Goal: Task Accomplishment & Management: Manage account settings

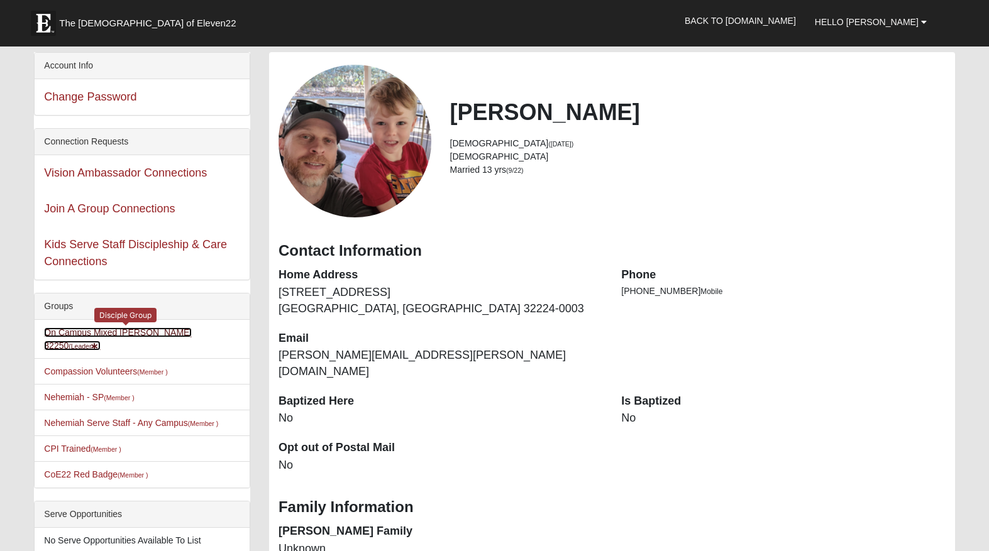
click at [123, 334] on link "On Campus Mixed Mohr 32250 (Leader )" at bounding box center [118, 338] width 148 height 23
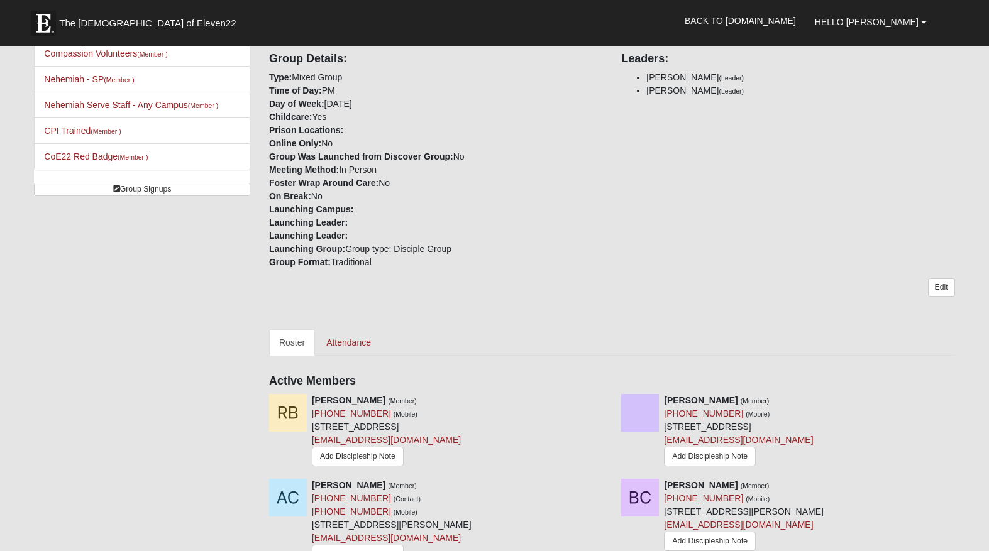
scroll to position [216, 0]
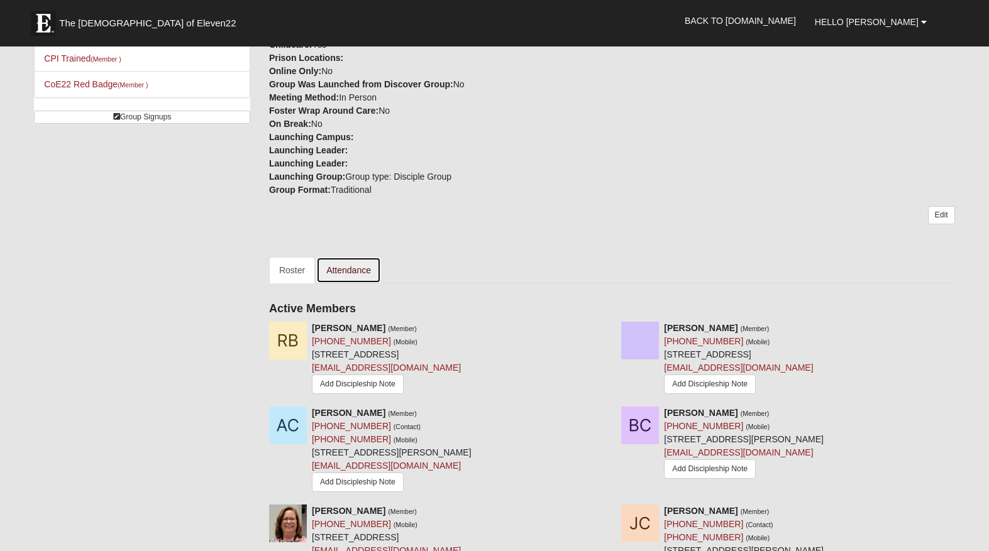
click at [358, 269] on link "Attendance" at bounding box center [348, 270] width 65 height 26
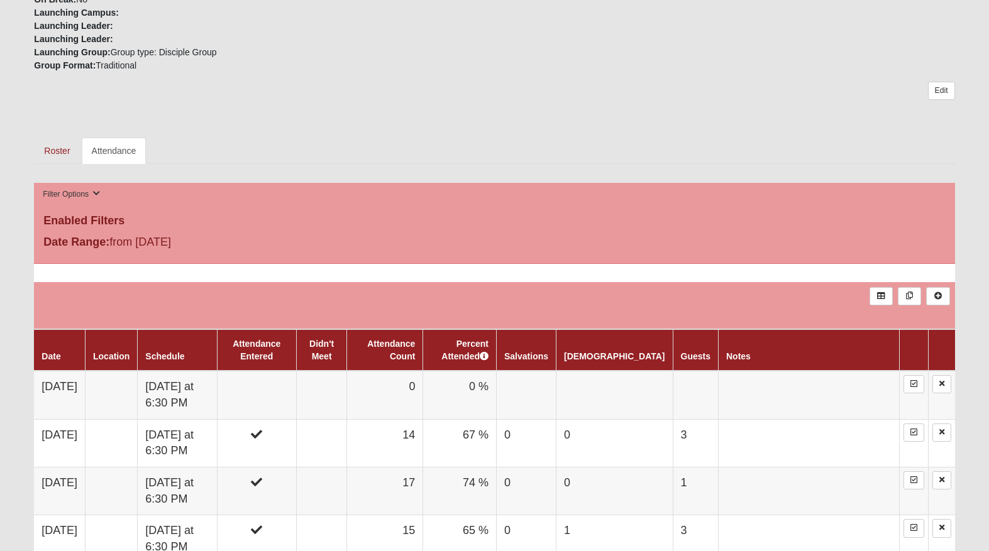
scroll to position [347, 0]
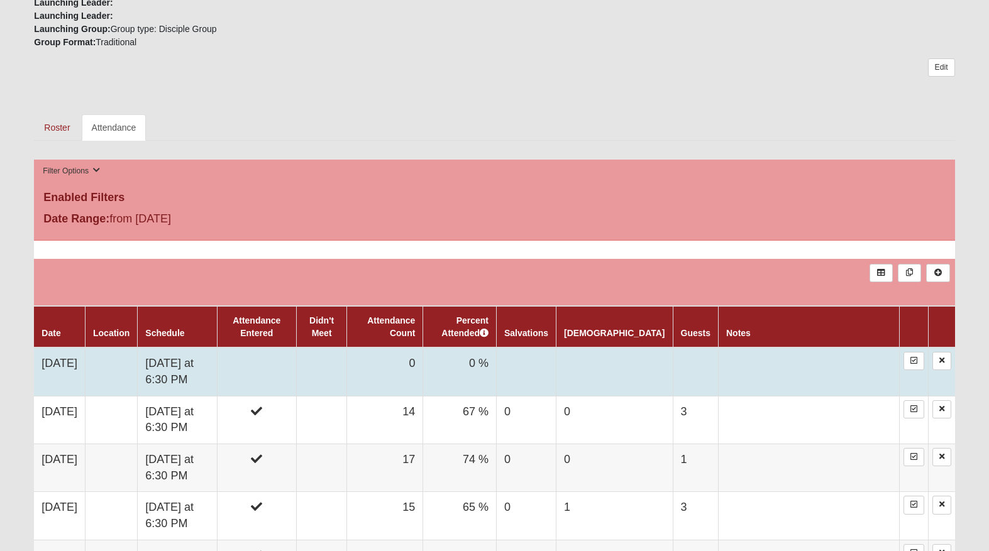
click at [214, 375] on td "[DATE] at 6:30 PM" at bounding box center [177, 372] width 79 height 48
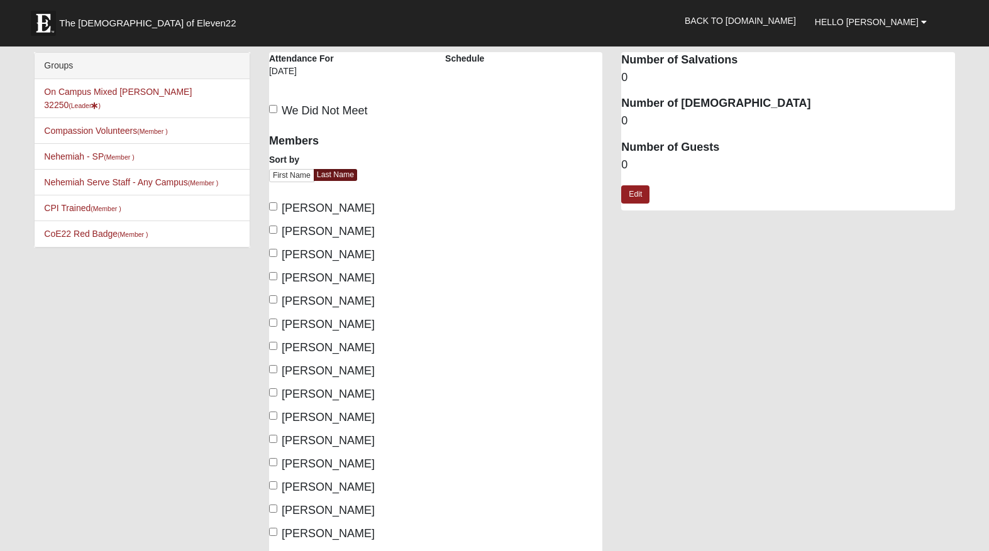
scroll to position [23, 0]
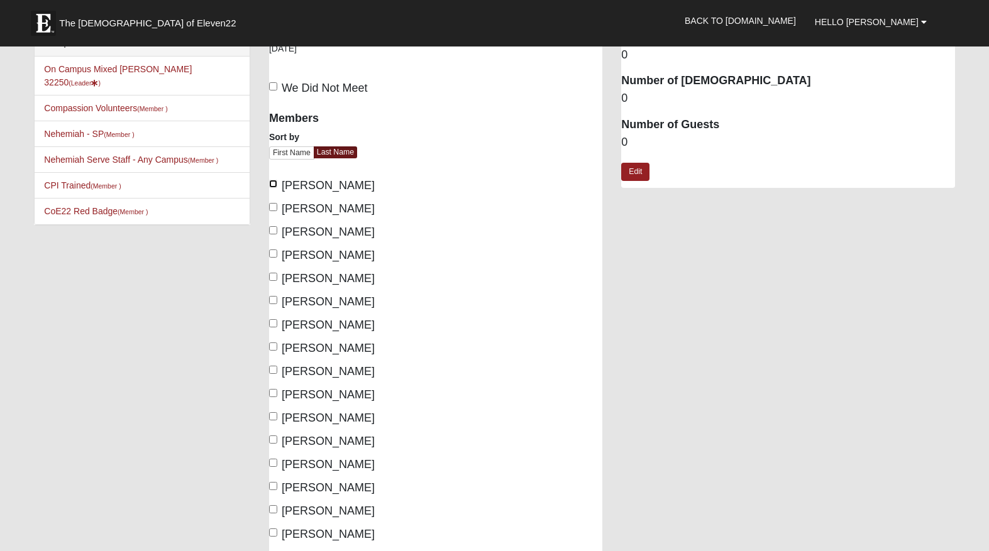
click at [275, 182] on input "[PERSON_NAME]" at bounding box center [273, 184] width 8 height 8
checkbox input "true"
click at [272, 206] on input "Bridges, Robert" at bounding box center [273, 207] width 8 height 8
checkbox input "true"
click at [270, 230] on input "Calhoun, Alisha" at bounding box center [273, 230] width 8 height 8
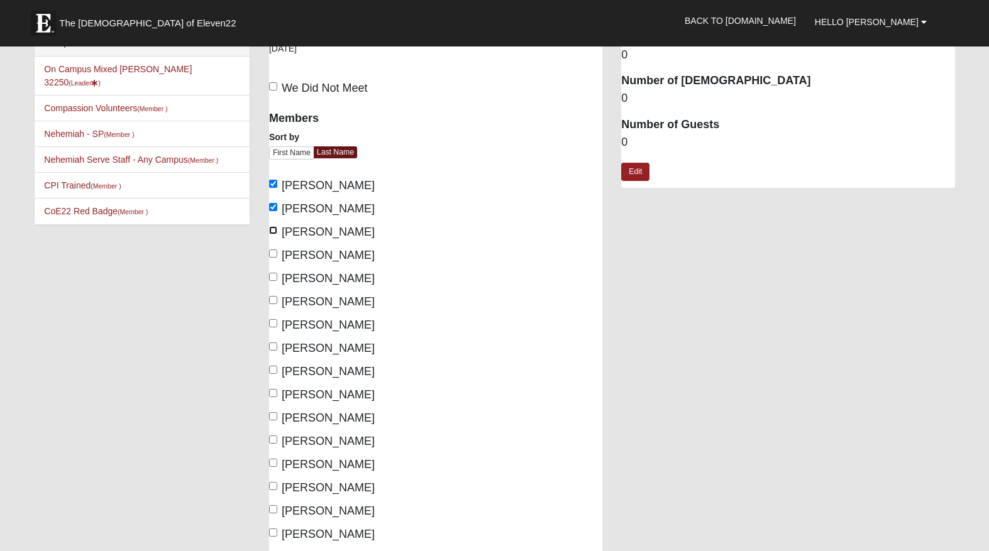
checkbox input "true"
click at [272, 275] on input "Casey, Karen" at bounding box center [273, 277] width 8 height 8
checkbox input "true"
click at [273, 323] on input "Connell, Jenny" at bounding box center [273, 323] width 8 height 8
checkbox input "true"
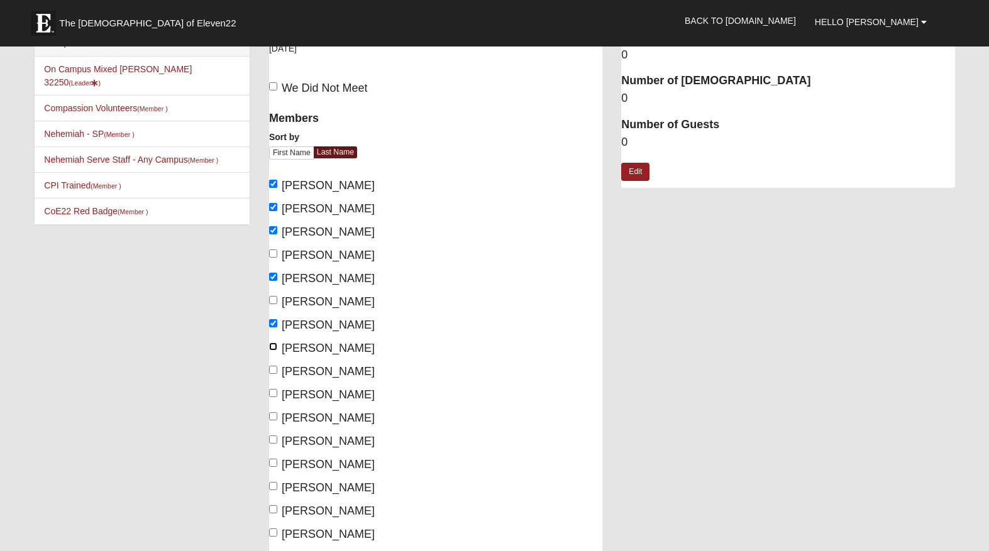
click at [272, 344] on input "Connell, Russell" at bounding box center [273, 347] width 8 height 8
checkbox input "true"
click at [272, 370] on input "Criswell, Ashlei" at bounding box center [273, 370] width 8 height 8
checkbox input "true"
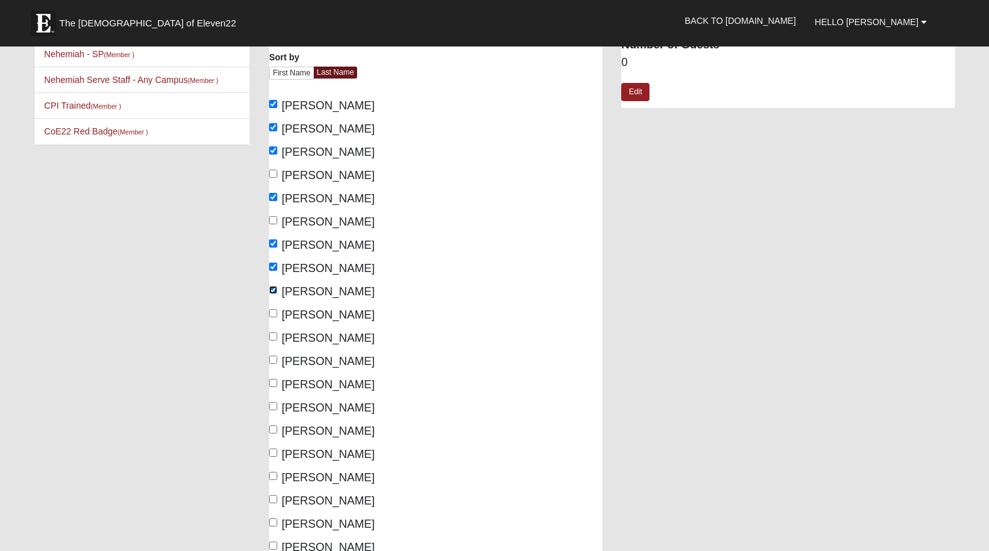
scroll to position [104, 0]
click at [273, 313] on input "Ekholm, Erik" at bounding box center [273, 312] width 8 height 8
checkbox input "true"
click at [273, 335] on input "Ekholm, Melanie" at bounding box center [273, 335] width 8 height 8
checkbox input "true"
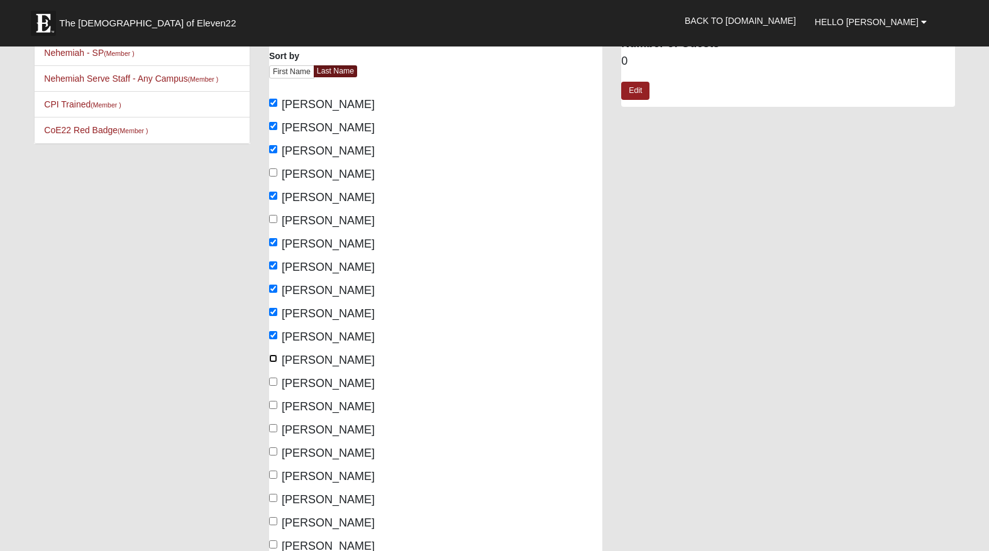
click at [274, 356] on input "Golab, Jenn" at bounding box center [273, 358] width 8 height 8
checkbox input "true"
click at [273, 380] on input "Golab, Steven" at bounding box center [273, 382] width 8 height 8
checkbox input "true"
click at [275, 405] on input "Marrs, Matthew" at bounding box center [273, 405] width 8 height 8
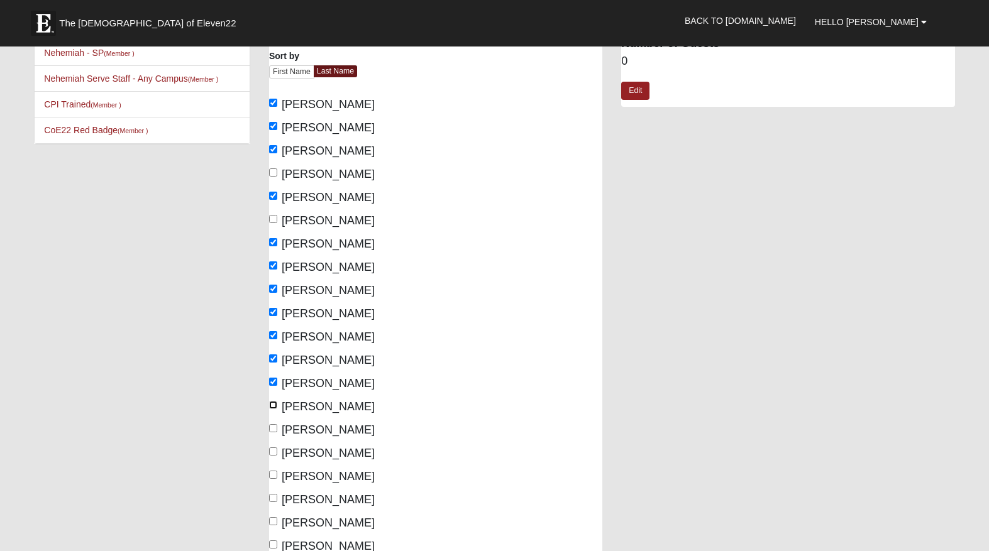
checkbox input "true"
click at [275, 429] on input "Marrs, Paige" at bounding box center [273, 428] width 8 height 8
checkbox input "true"
click at [276, 454] on input "Mohr, Mariano" at bounding box center [273, 451] width 8 height 8
checkbox input "true"
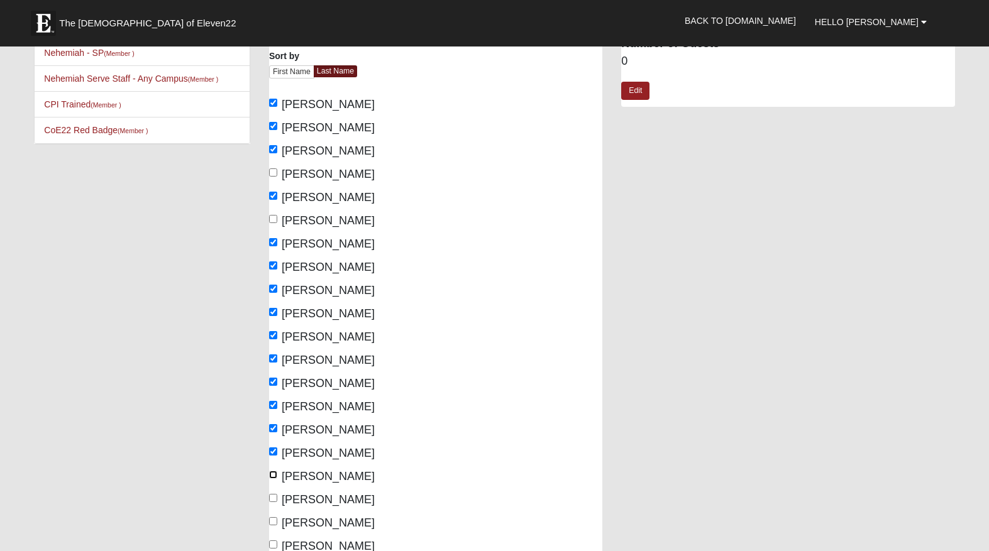
click at [272, 473] on input "Mohr, Whitney" at bounding box center [273, 475] width 8 height 8
checkbox input "true"
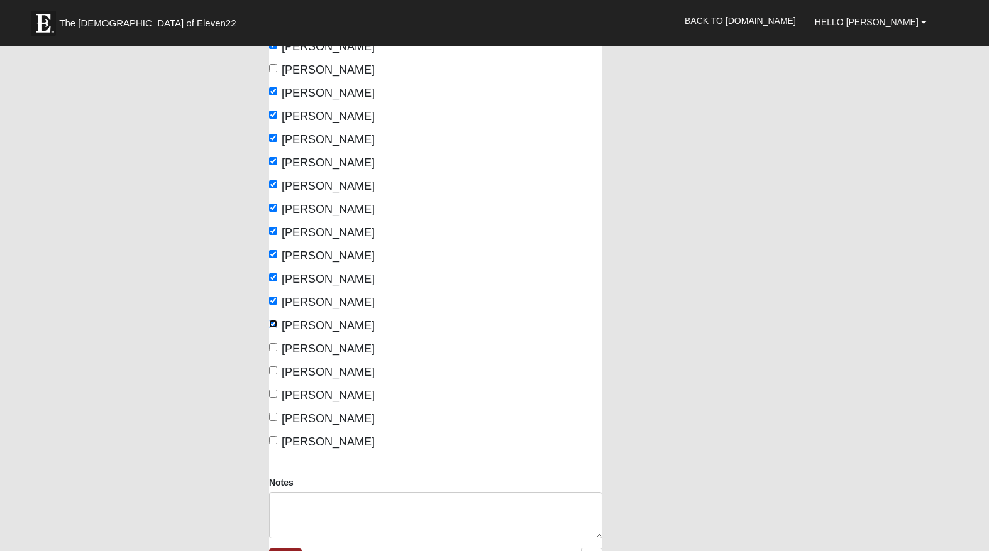
scroll to position [255, 0]
click at [273, 370] on input "Smith, Bobby" at bounding box center [273, 370] width 8 height 8
checkbox input "true"
click at [273, 392] on input "Smith, Liz" at bounding box center [273, 393] width 8 height 8
checkbox input "true"
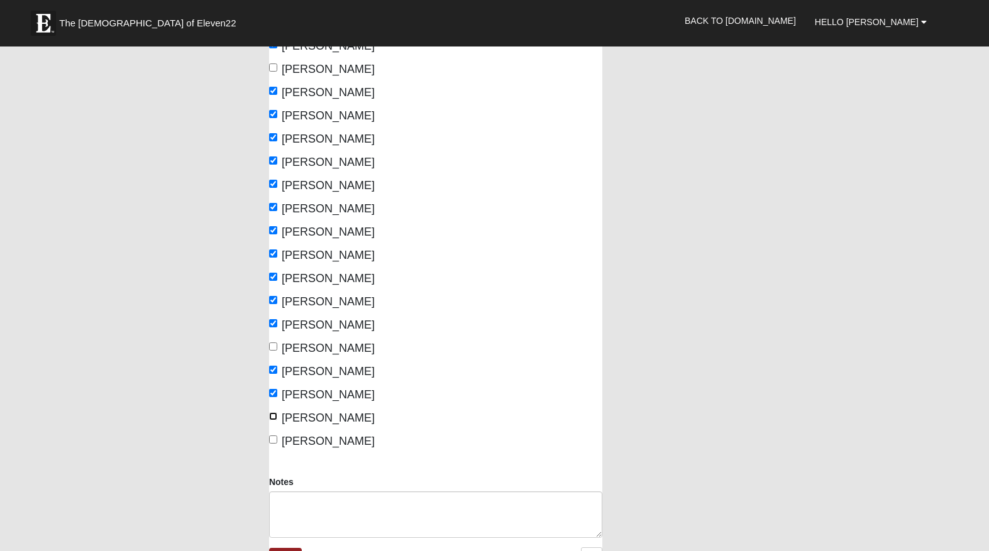
click at [274, 415] on input "Stoner, Roy" at bounding box center [273, 416] width 8 height 8
checkbox input "true"
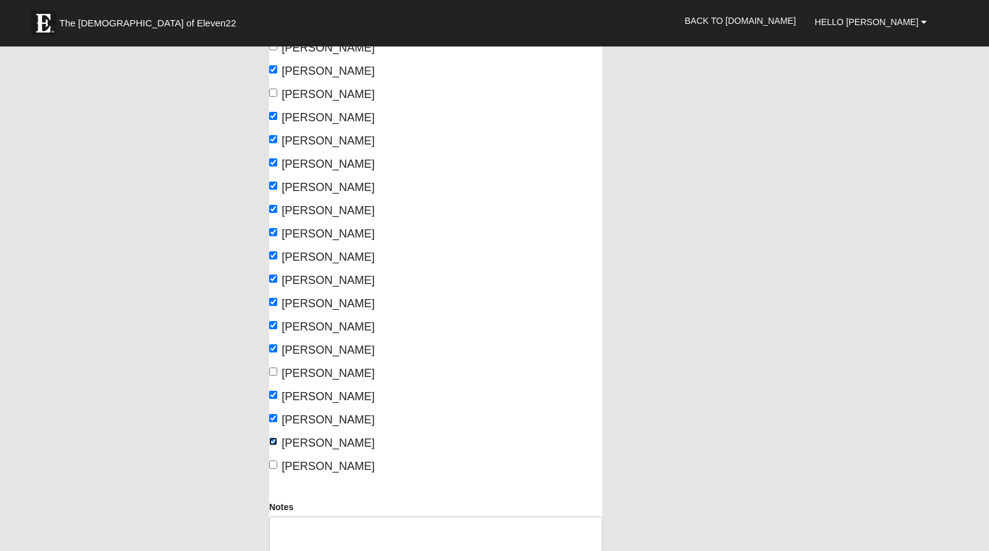
scroll to position [545, 0]
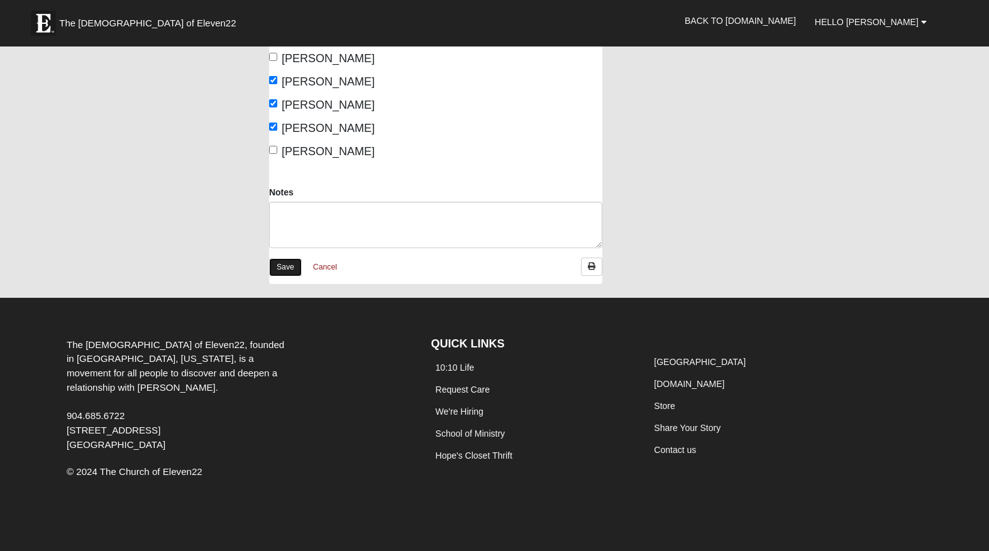
click at [286, 266] on link "Save" at bounding box center [285, 267] width 33 height 18
